Goal: Information Seeking & Learning: Learn about a topic

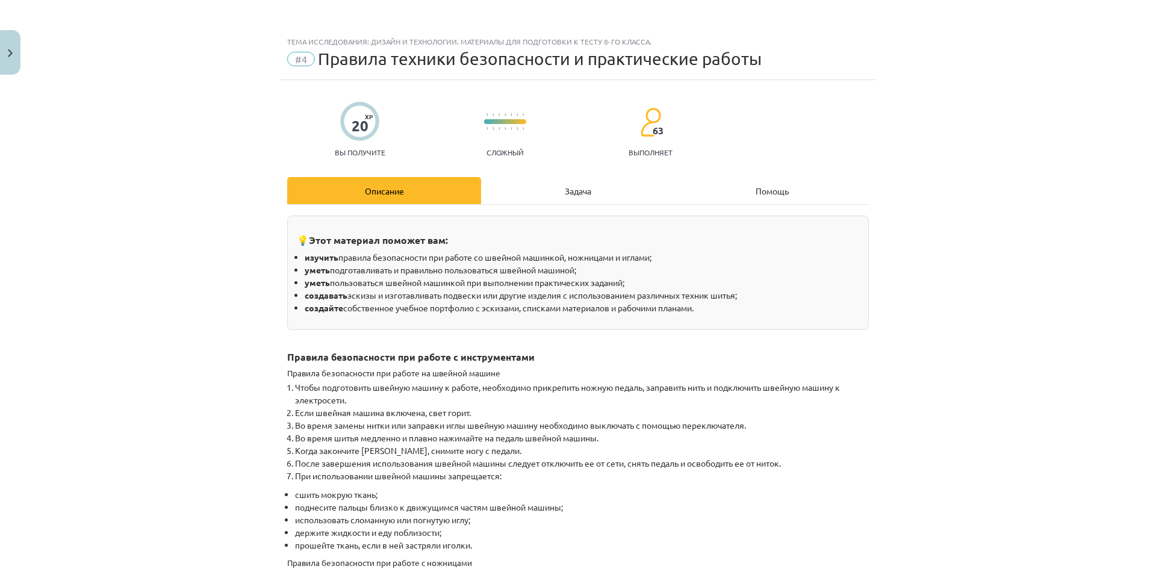
scroll to position [808, 0]
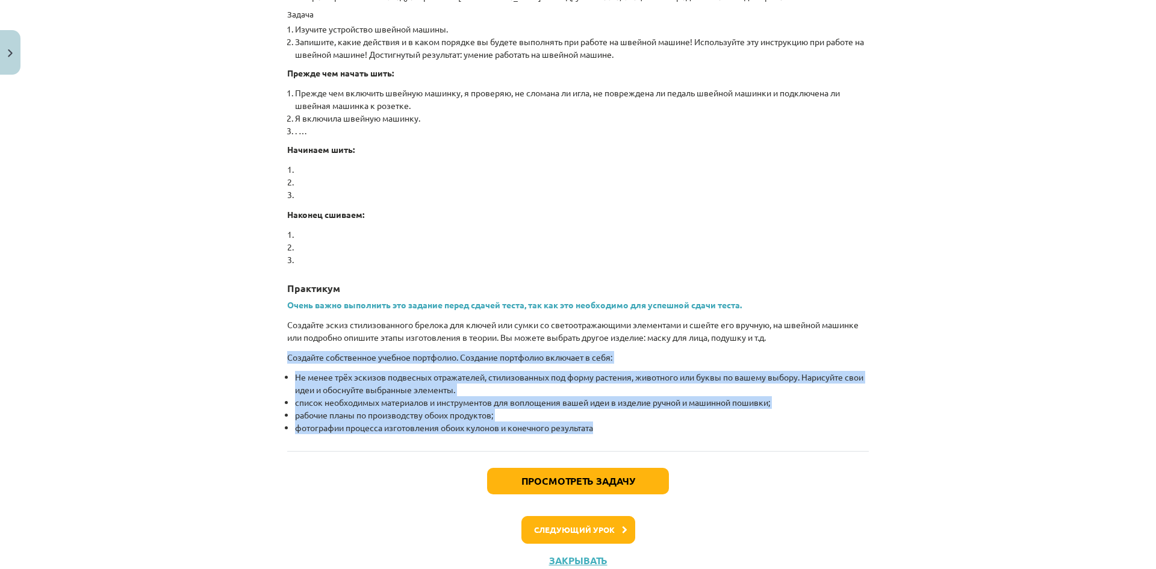
drag, startPoint x: 280, startPoint y: 353, endPoint x: 647, endPoint y: 436, distance: 375.7
copy div "Создайте собственное учебное портфолио. Создание портфолио включает в себя: Не …"
click at [238, 385] on div "Тема исследования: Дизайн и технологии. Материалы для подготовки к тесту 8-го к…" at bounding box center [578, 284] width 1156 height 569
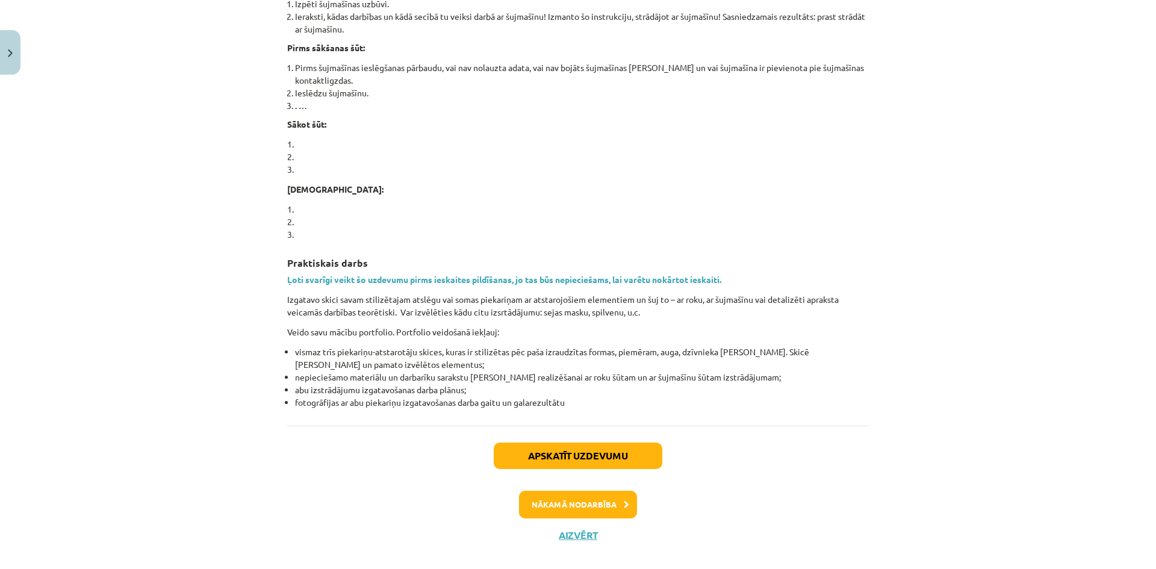
scroll to position [783, 0]
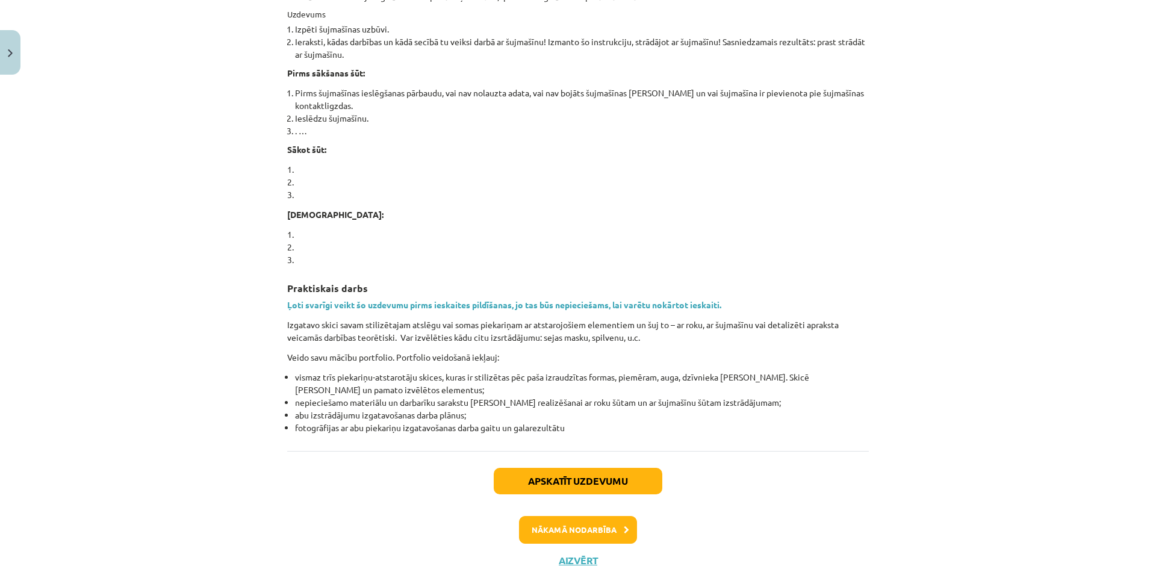
click at [193, 292] on div "Mācību tēma: Dizains un tehnoloģijas 8. klases 1. ieskaites mācību materiāls #4…" at bounding box center [578, 284] width 1156 height 569
drag, startPoint x: 284, startPoint y: 288, endPoint x: 387, endPoint y: 283, distance: 103.7
copy strong "Praktiskais darbs"
click at [148, 355] on div "Mācību tēma: Dizains un tehnoloģijas 8. klases 1. ieskaites mācību materiāls #4…" at bounding box center [578, 284] width 1156 height 569
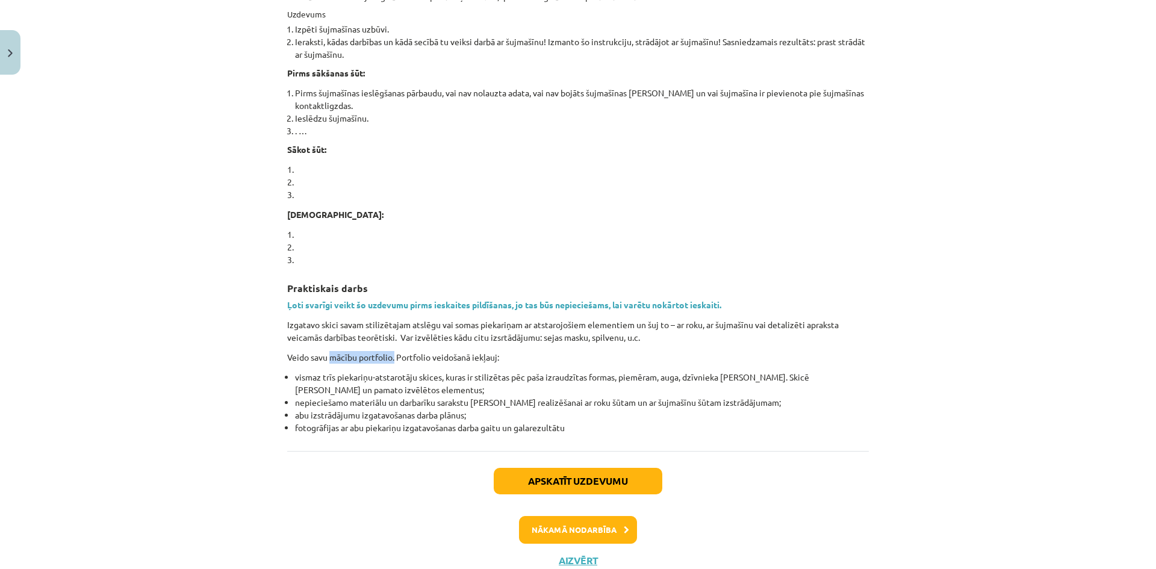
drag, startPoint x: 326, startPoint y: 355, endPoint x: 392, endPoint y: 353, distance: 65.6
click at [392, 353] on p "Veido savu mācību portfolio. Portfolio veidošanā iekļauj:" at bounding box center [577, 357] width 581 height 13
click at [356, 358] on p "Veido savu mācību portfolio. Portfolio veidošanā iekļauj:" at bounding box center [577, 357] width 581 height 13
drag, startPoint x: 394, startPoint y: 353, endPoint x: 427, endPoint y: 352, distance: 33.2
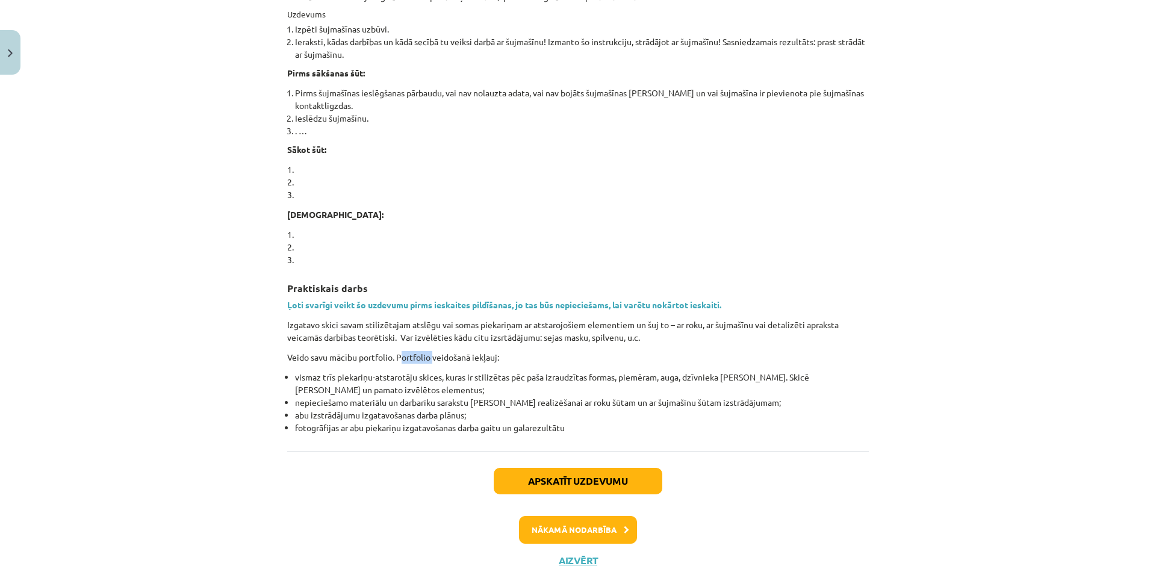
click at [427, 352] on p "Veido savu mācību portfolio. Portfolio veidošanā iekļauj:" at bounding box center [577, 357] width 581 height 13
copy p "Portfolio"
click at [233, 355] on div "Mācību tēma: Dizains un tehnoloģijas 8. klases 1. ieskaites mācību materiāls #4…" at bounding box center [578, 284] width 1156 height 569
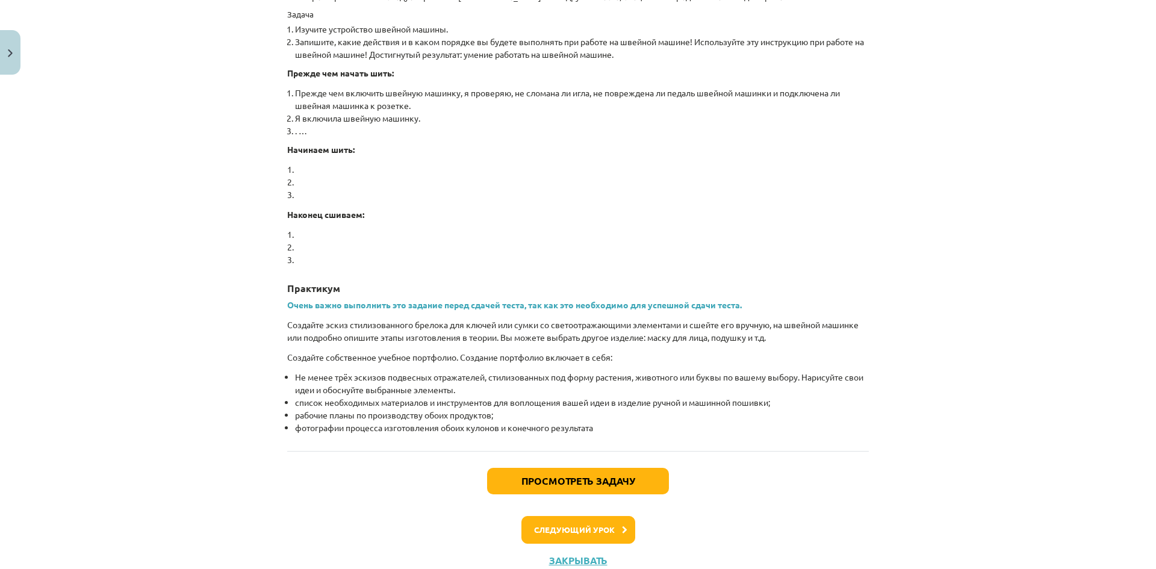
click at [207, 280] on div "Тема исследования: Дизайн и технологии. Материалы для подготовки к тесту 8-го к…" at bounding box center [578, 284] width 1156 height 569
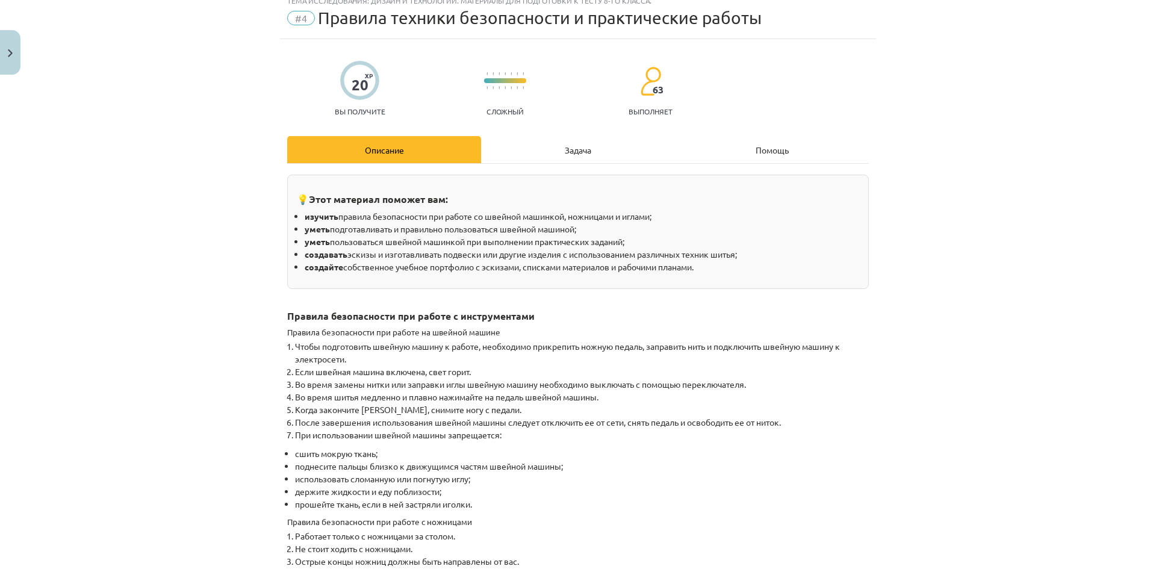
scroll to position [0, 0]
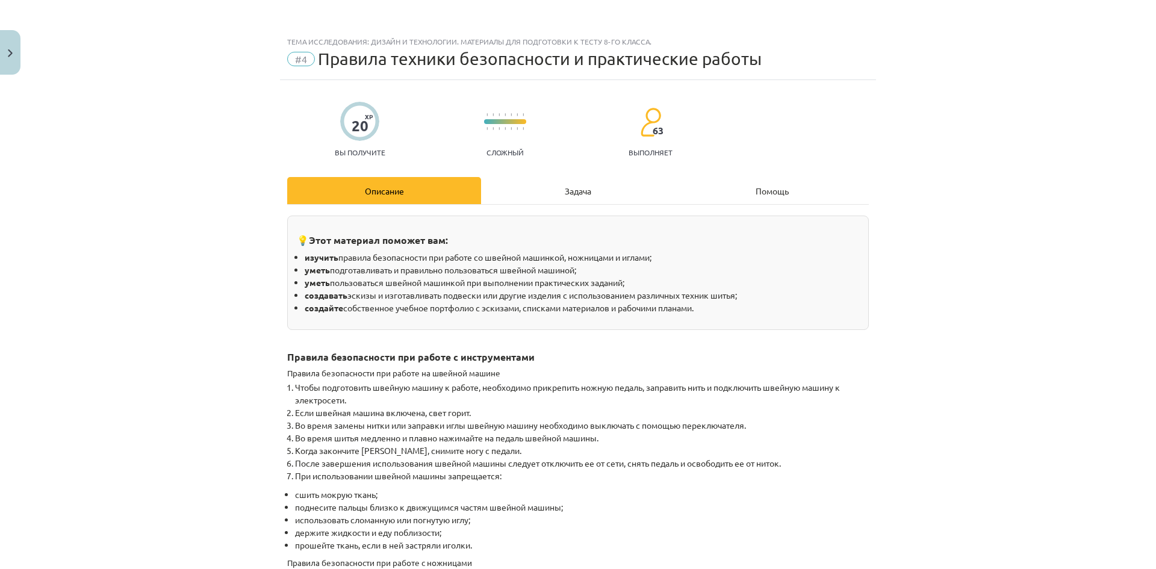
click at [810, 107] on div "20 XP Вы получите Сложный 63 выполняет" at bounding box center [577, 126] width 581 height 62
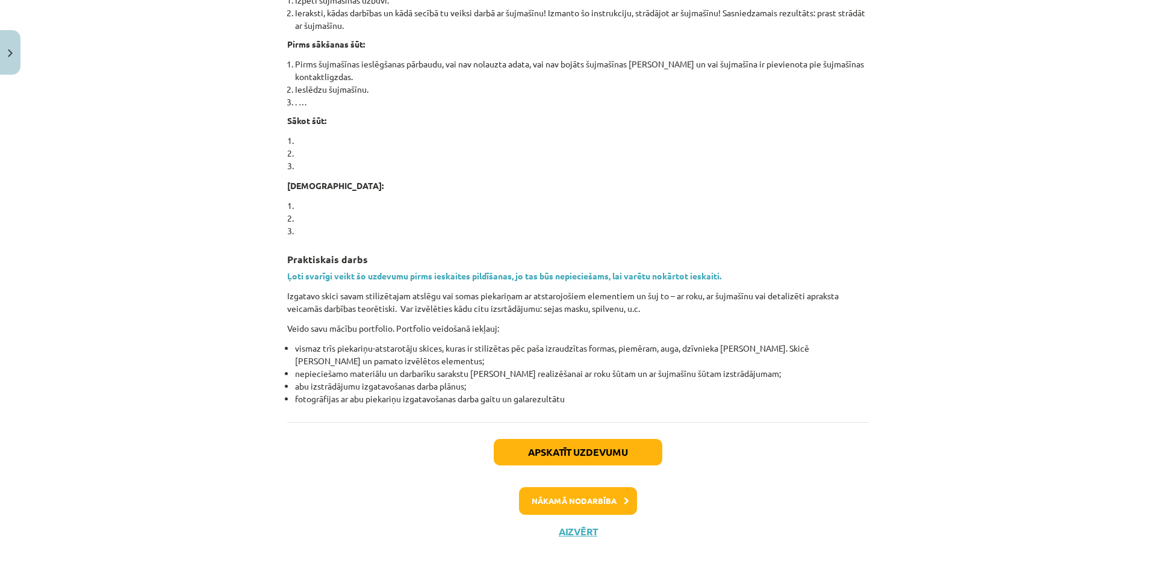
scroll to position [823, 0]
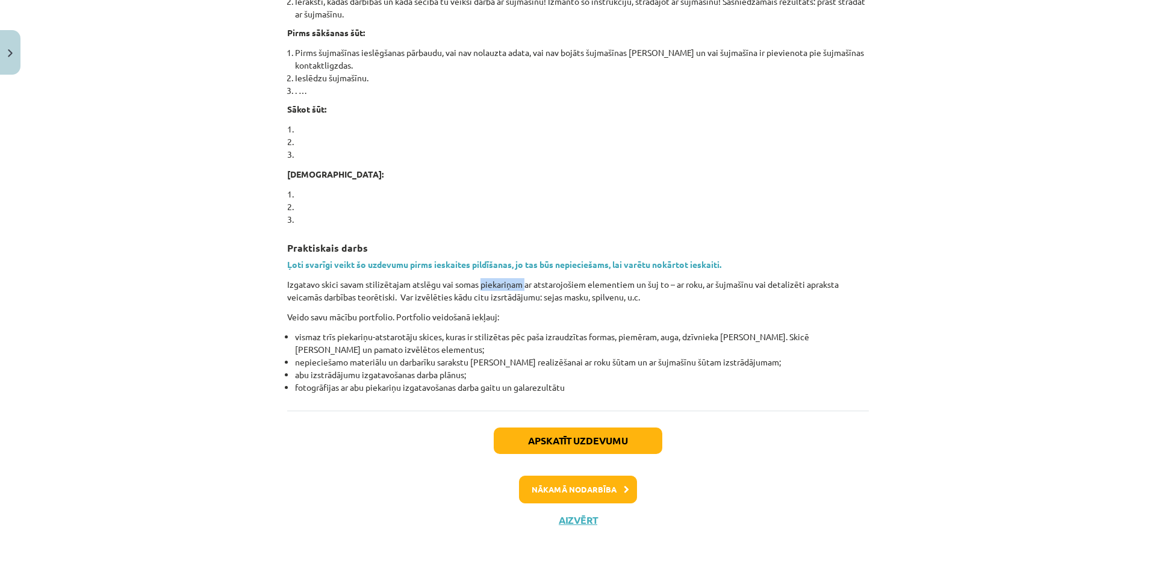
drag, startPoint x: 477, startPoint y: 284, endPoint x: 520, endPoint y: 282, distance: 42.8
click at [520, 282] on p "Izgatavo skici savam stilizētajam atslēgu vai somas piekariņam ar atstarojošiem…" at bounding box center [577, 290] width 581 height 25
copy p "piekariņam"
click at [574, 523] on button "Aizvērt" at bounding box center [578, 520] width 46 height 12
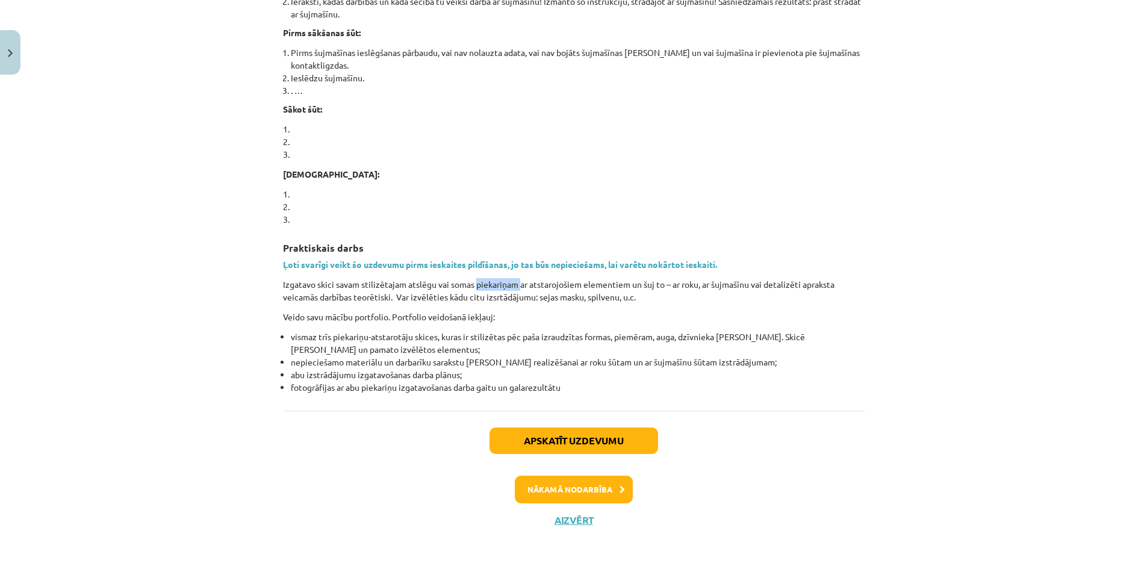
click at [668, 335] on button at bounding box center [680, 328] width 28 height 28
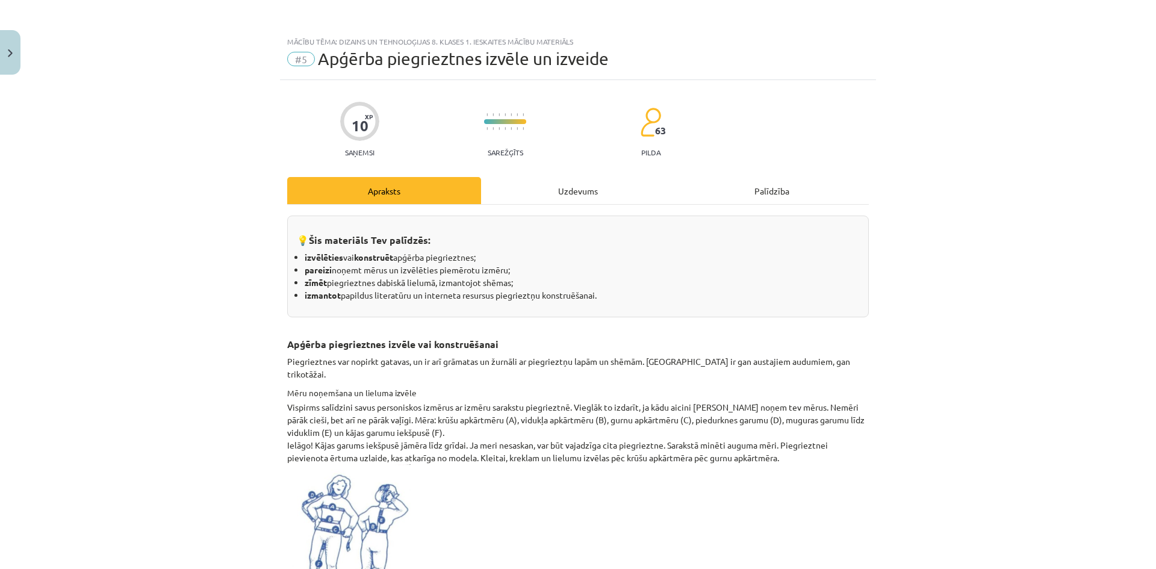
click at [554, 187] on div "Uzdevums" at bounding box center [578, 190] width 194 height 27
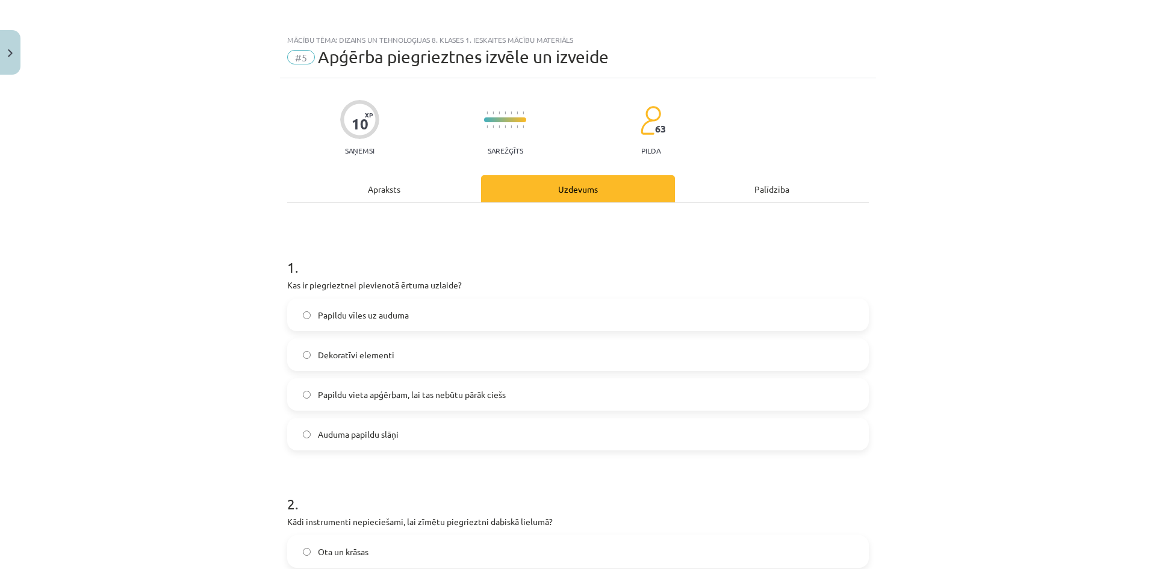
scroll to position [0, 0]
click at [380, 200] on div "Apraksts" at bounding box center [384, 190] width 194 height 27
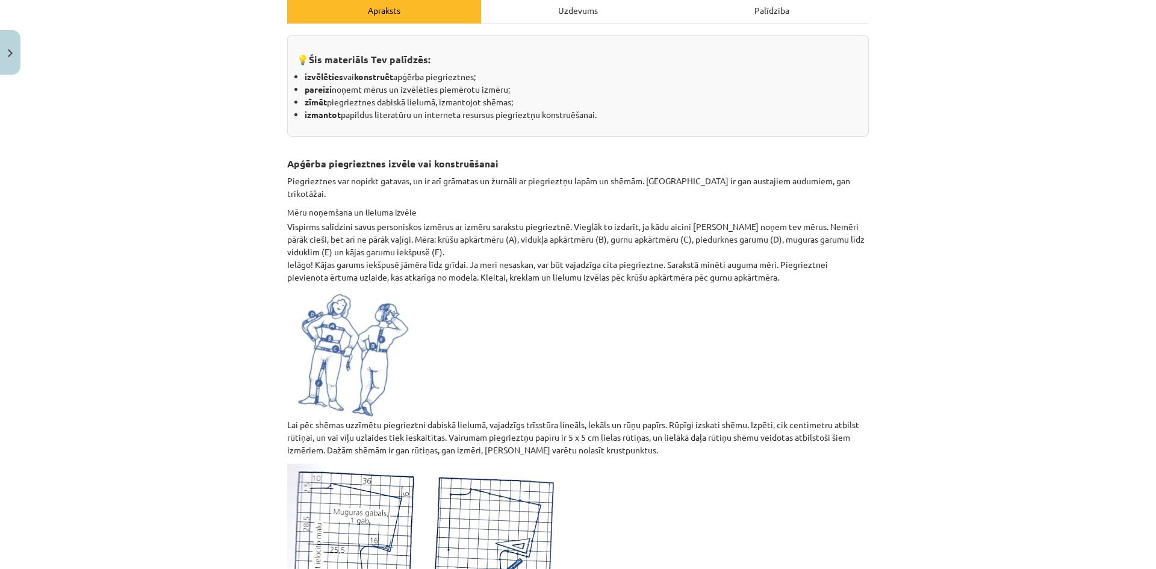
scroll to position [90, 0]
